Goal: Register for event/course

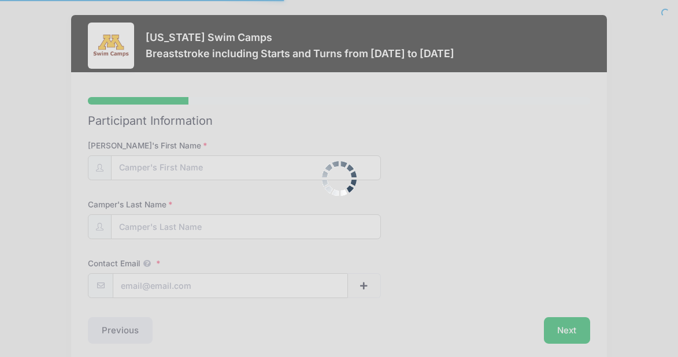
type input "Henry"
type input "Belair"
type input "danbelair@gmail.com"
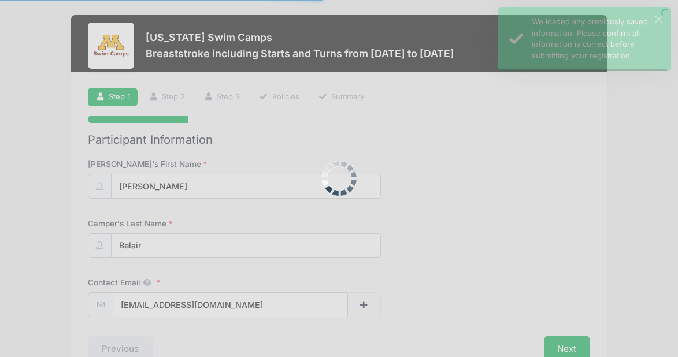
click at [257, 166] on div at bounding box center [339, 178] width 678 height 357
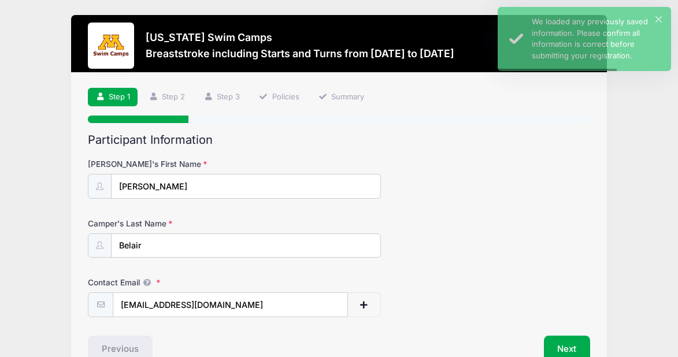
scroll to position [66, 0]
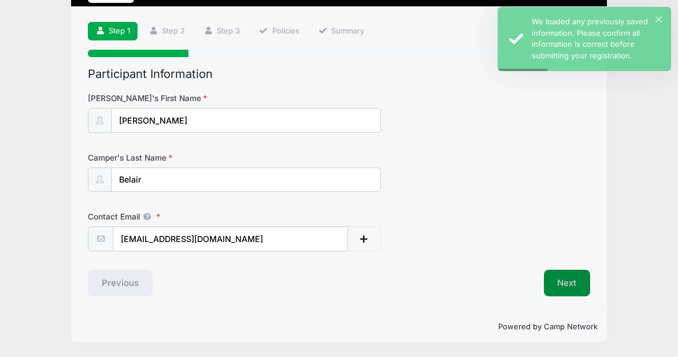
click at [561, 285] on button "Next" at bounding box center [567, 283] width 47 height 27
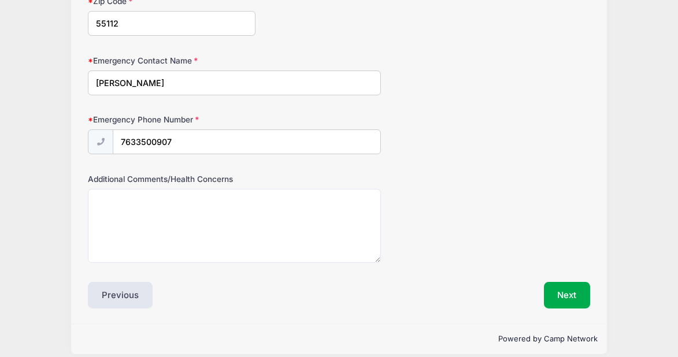
scroll to position [648, 0]
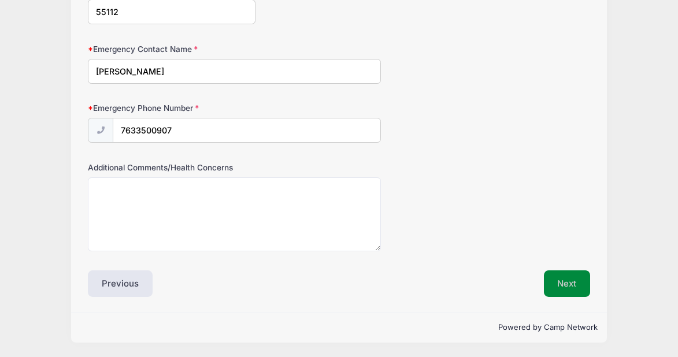
click at [569, 280] on button "Next" at bounding box center [567, 283] width 47 height 27
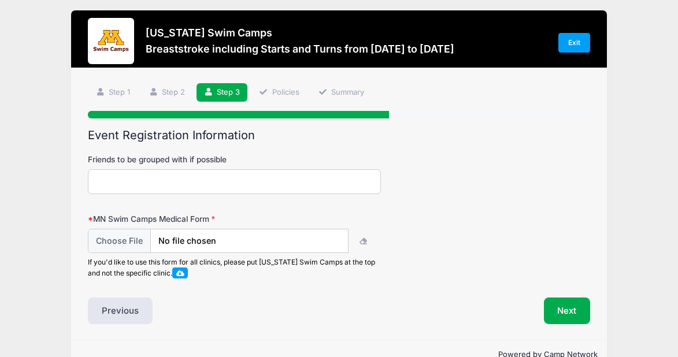
scroll to position [0, 0]
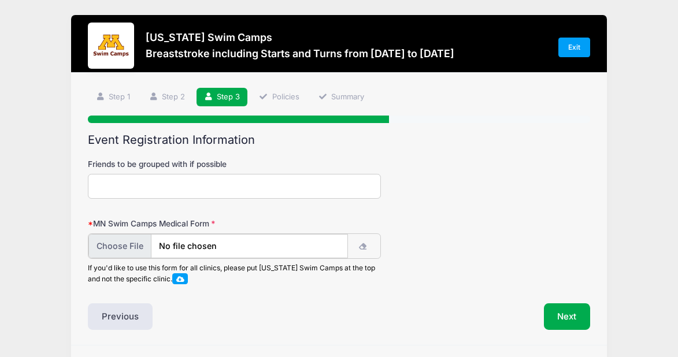
click at [132, 243] on input "file" at bounding box center [217, 246] width 259 height 25
type input "C:\fakepath\20250904105734478.pdf"
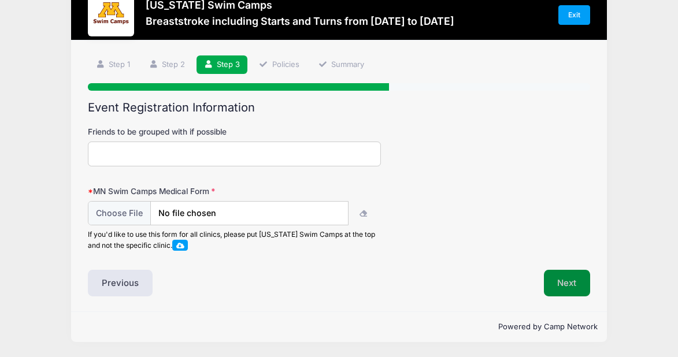
click at [563, 283] on button "Next" at bounding box center [567, 283] width 47 height 27
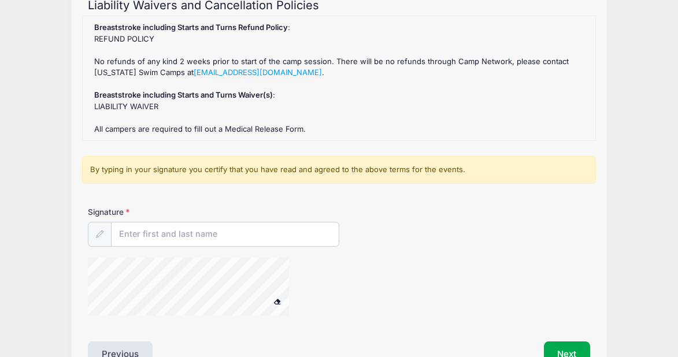
scroll to position [140, 0]
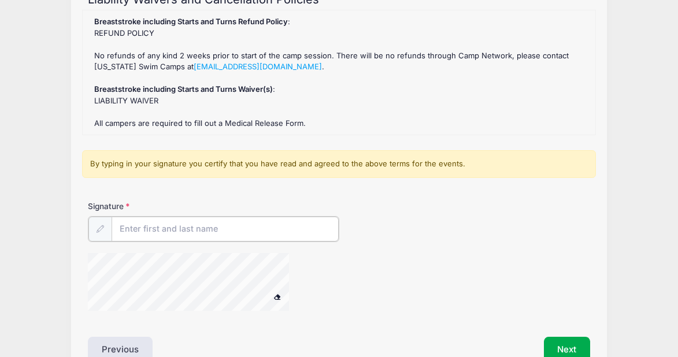
click at [233, 225] on input "Signature" at bounding box center [225, 229] width 227 height 25
click at [98, 232] on div at bounding box center [100, 228] width 24 height 25
click at [136, 231] on input "Signature" at bounding box center [225, 229] width 227 height 25
type input "[PERSON_NAME]"
click at [373, 281] on div at bounding box center [255, 282] width 335 height 61
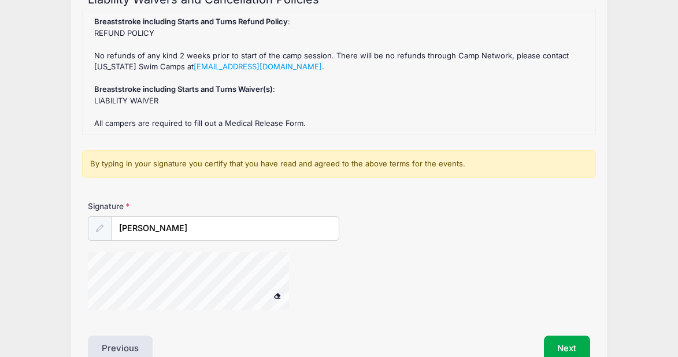
click at [276, 293] on span at bounding box center [277, 295] width 8 height 6
click at [83, 307] on div "Signature daniel b belair" at bounding box center [339, 261] width 514 height 120
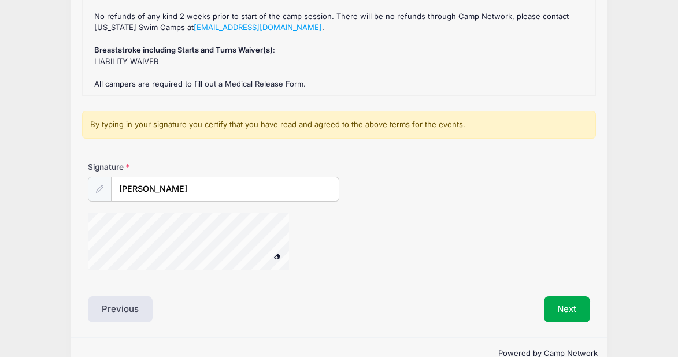
scroll to position [184, 0]
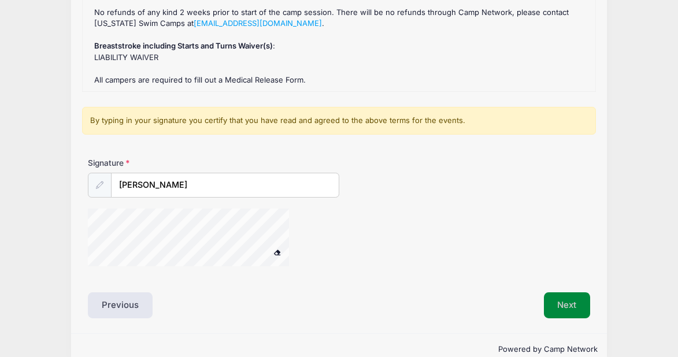
click at [572, 303] on button "Next" at bounding box center [567, 305] width 47 height 27
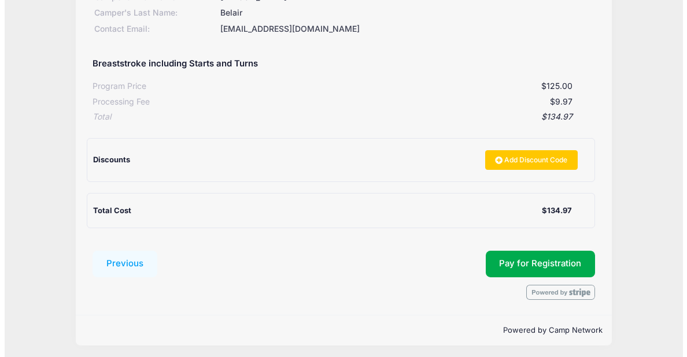
scroll to position [191, 0]
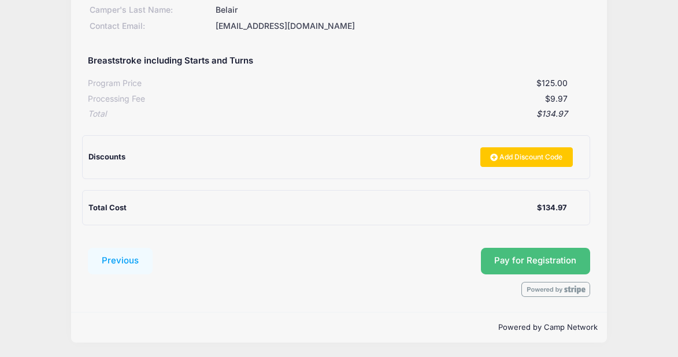
click at [529, 261] on button "Pay for Registration" at bounding box center [536, 261] width 110 height 27
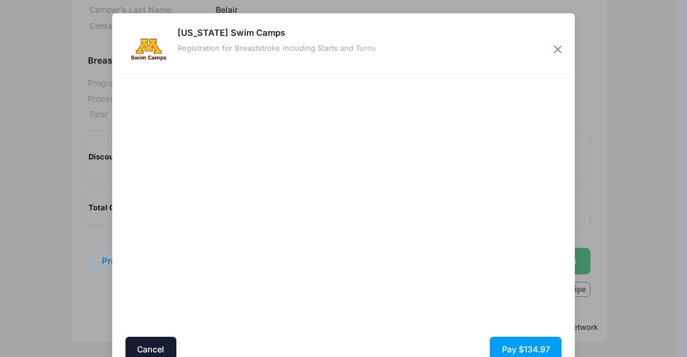
scroll to position [54, 0]
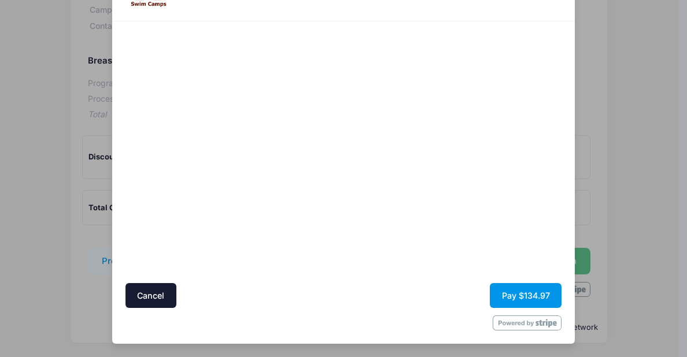
click at [526, 295] on button "Pay $134.97" at bounding box center [525, 295] width 72 height 25
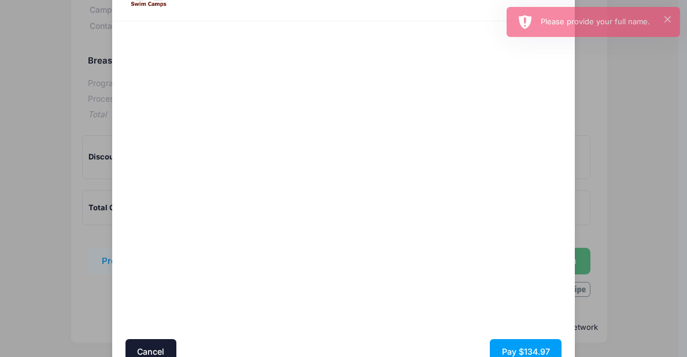
scroll to position [109, 0]
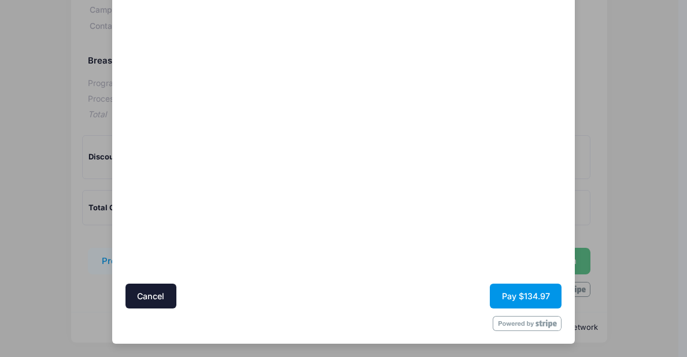
click at [524, 293] on button "Pay $134.97" at bounding box center [525, 296] width 72 height 25
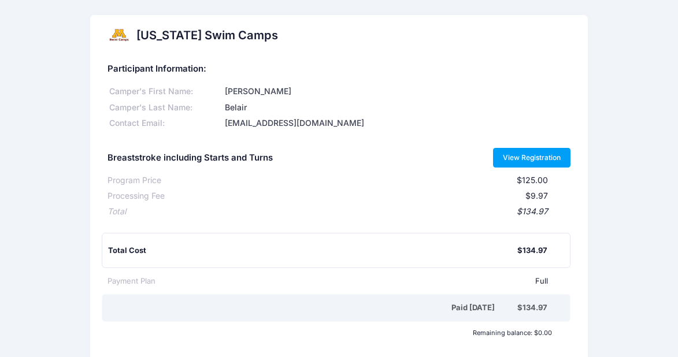
click at [517, 153] on link "View Registration" at bounding box center [532, 158] width 78 height 20
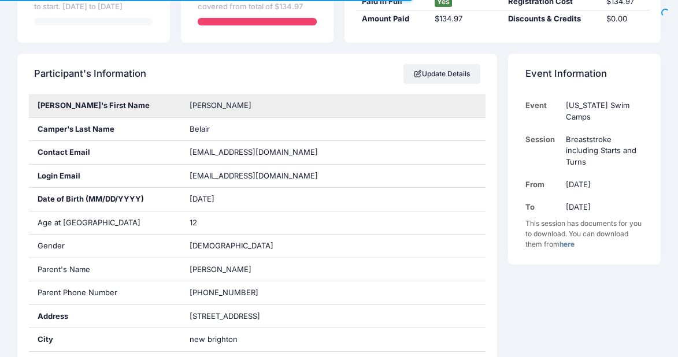
scroll to position [150, 0]
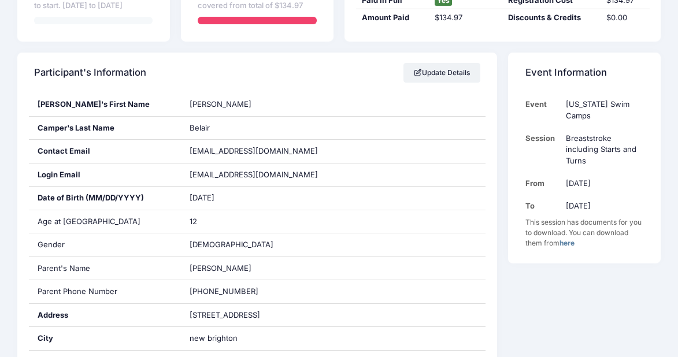
click at [567, 244] on link "here" at bounding box center [566, 243] width 15 height 9
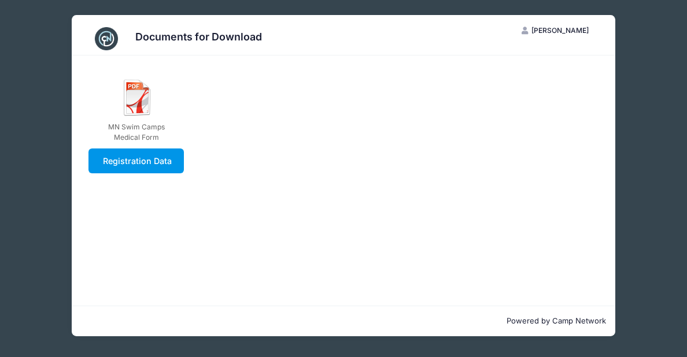
click at [129, 162] on link "Registration Data" at bounding box center [135, 161] width 95 height 25
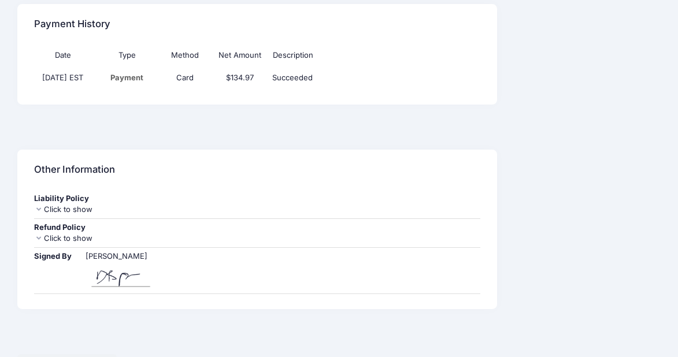
scroll to position [735, 0]
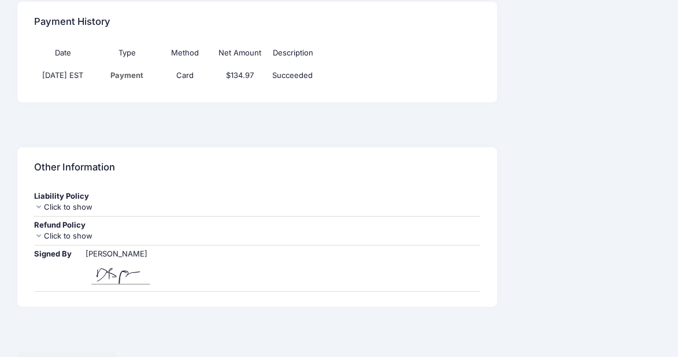
click at [495, 84] on div "Date Type Method Net Amount Description [DATE] EST Payment Card $134.97 Succeed…" at bounding box center [257, 72] width 480 height 60
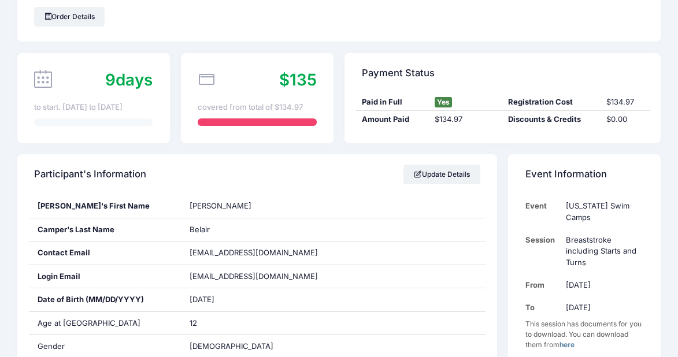
scroll to position [0, 0]
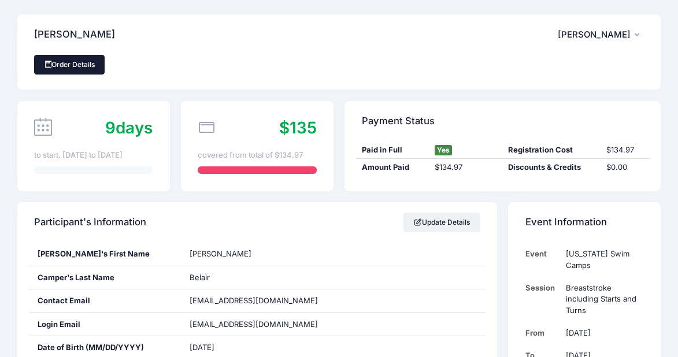
click at [68, 58] on link "Order Details" at bounding box center [69, 65] width 71 height 20
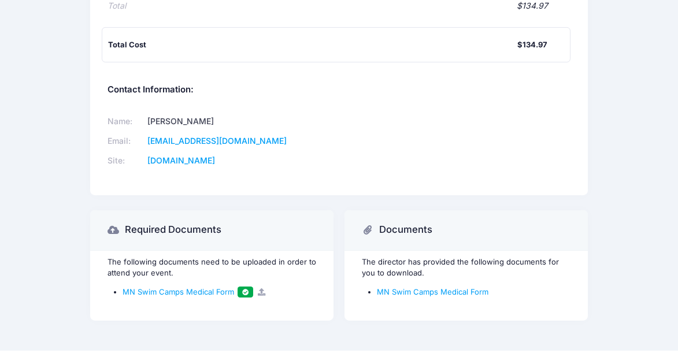
scroll to position [225, 0]
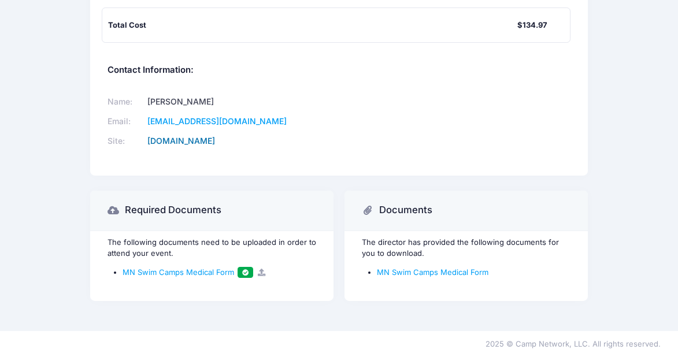
click at [213, 141] on link "www.minnesotaswimcamps.com" at bounding box center [181, 141] width 68 height 10
